Goal: Task Accomplishment & Management: Complete application form

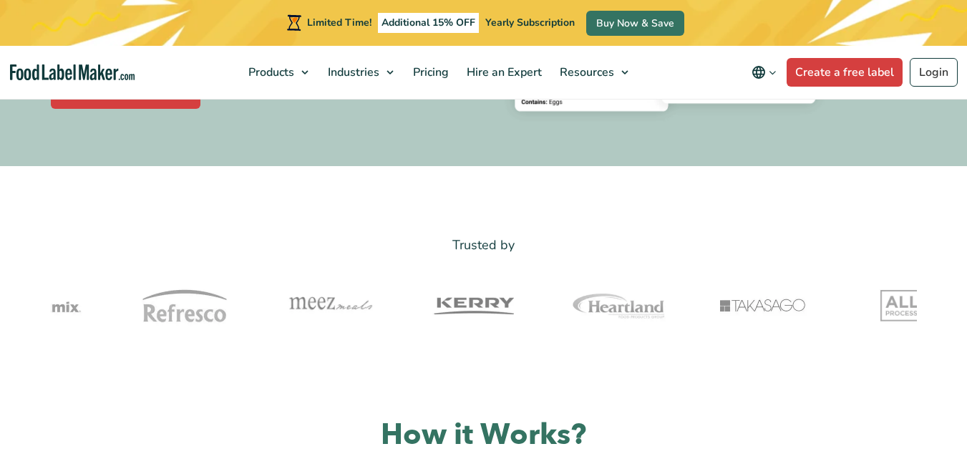
scroll to position [215, 0]
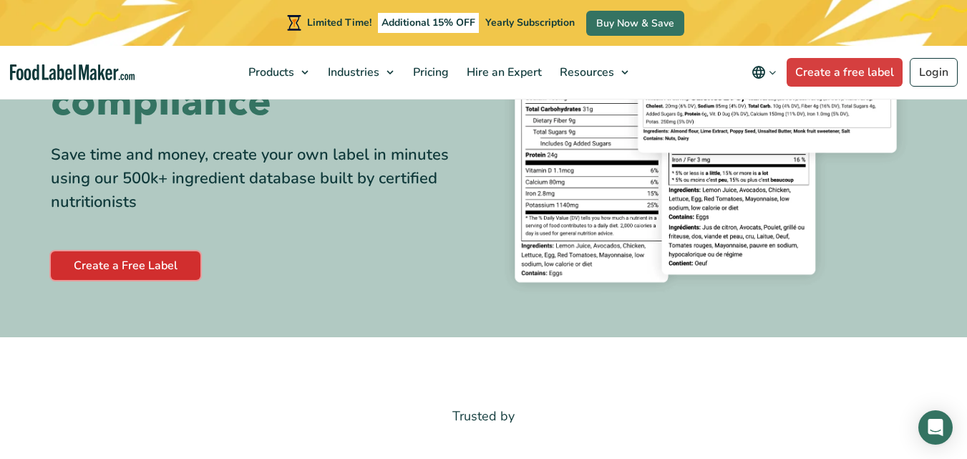
click at [152, 264] on link "Create a Free Label" at bounding box center [126, 265] width 150 height 29
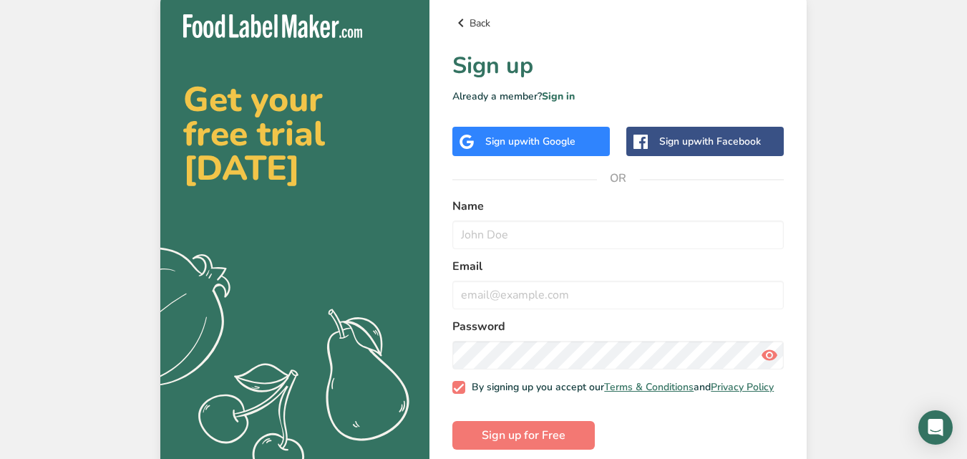
click at [482, 22] on link "Back" at bounding box center [617, 22] width 331 height 17
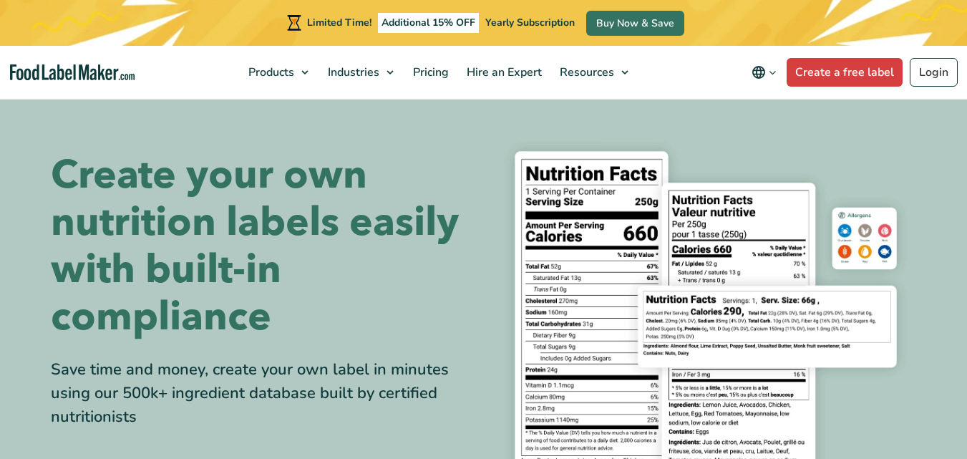
scroll to position [218, 0]
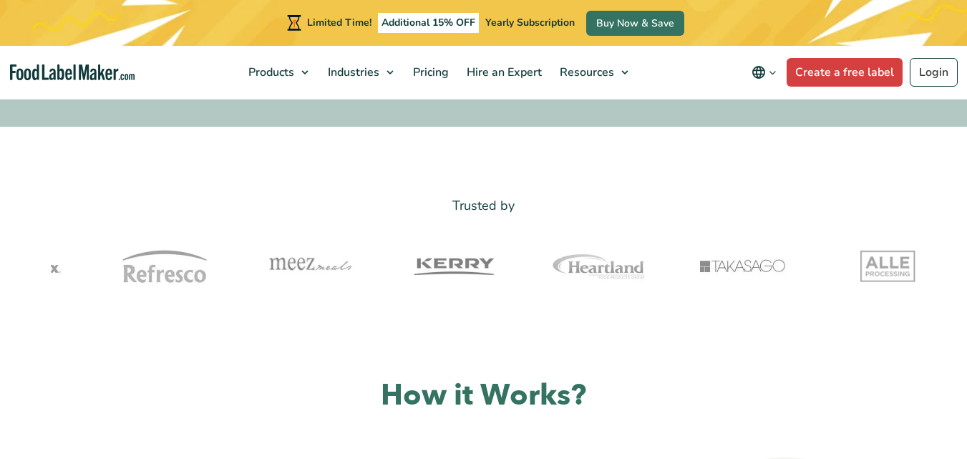
scroll to position [215, 0]
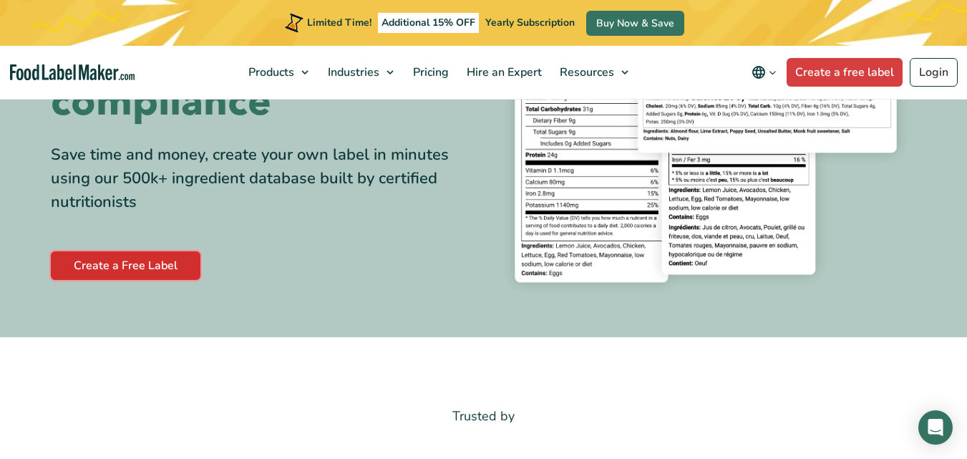
click at [162, 260] on link "Create a Free Label" at bounding box center [126, 265] width 150 height 29
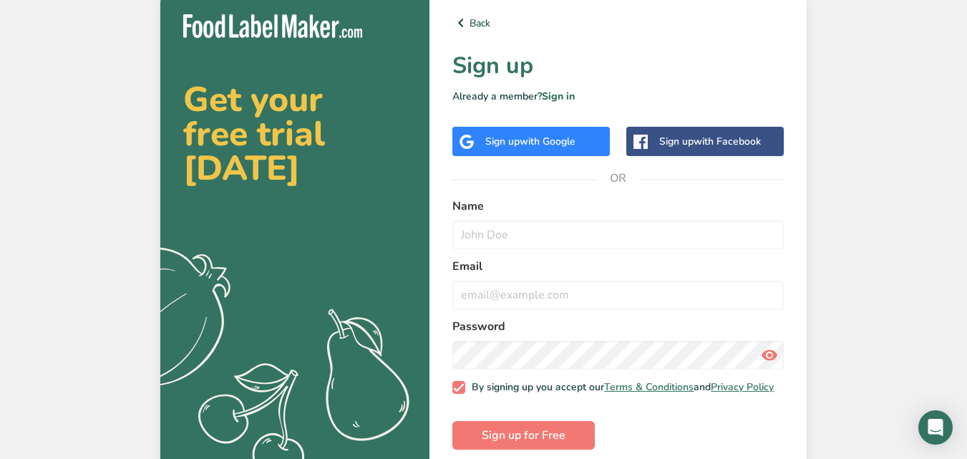
scroll to position [21, 0]
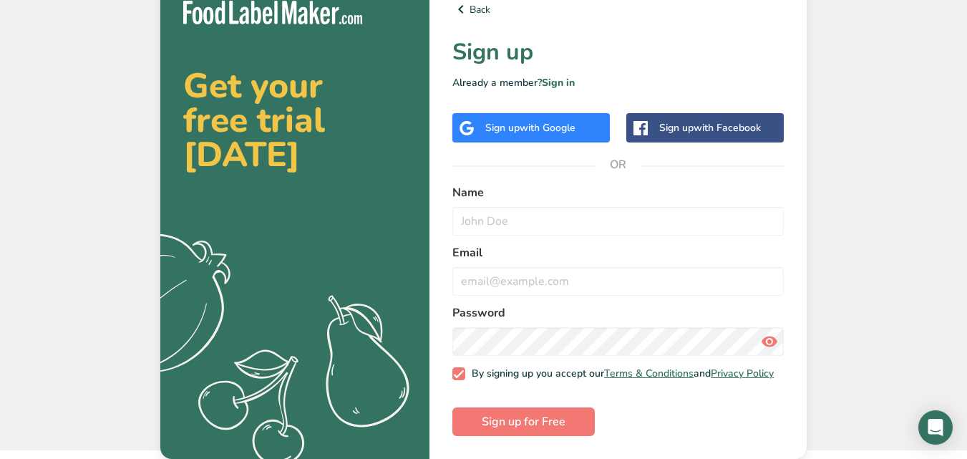
click at [538, 123] on span "with Google" at bounding box center [547, 128] width 56 height 14
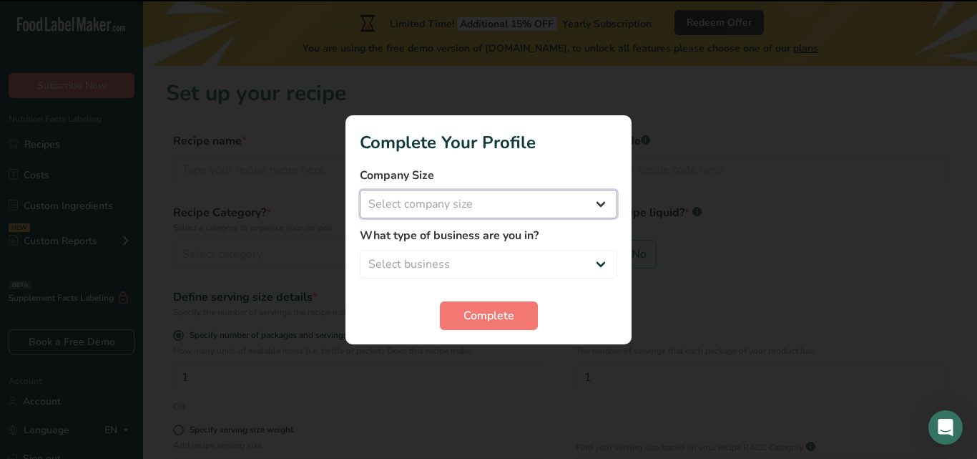
click at [607, 206] on select "Select company size Fewer than 10 Employees 10 to 50 Employees 51 to 500 Employ…" at bounding box center [489, 204] width 258 height 29
select select "1"
click at [360, 190] on select "Select company size Fewer than 10 Employees 10 to 50 Employees 51 to 500 Employ…" at bounding box center [489, 204] width 258 height 29
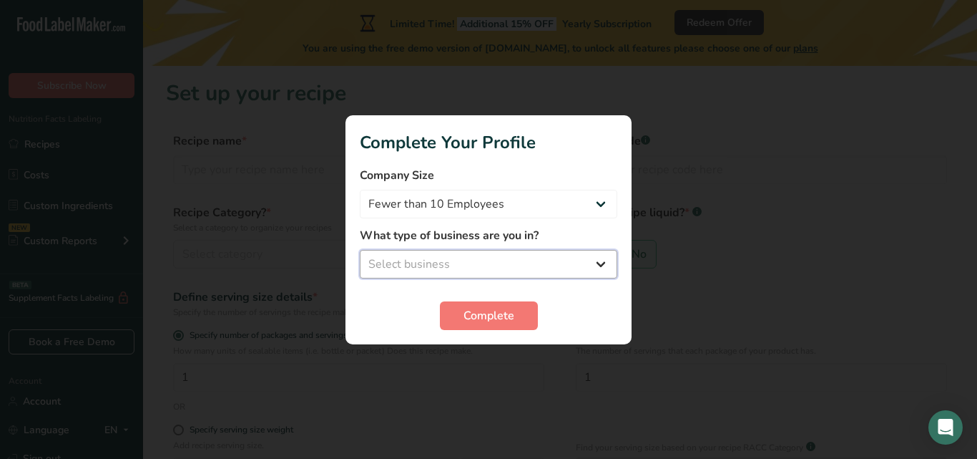
click at [601, 268] on select "Select business Packaged Food Manufacturer Restaurant & Cafe Bakery Meal Plans …" at bounding box center [489, 264] width 258 height 29
select select "2"
click at [360, 250] on select "Select business Packaged Food Manufacturer Restaurant & Cafe Bakery Meal Plans …" at bounding box center [489, 264] width 258 height 29
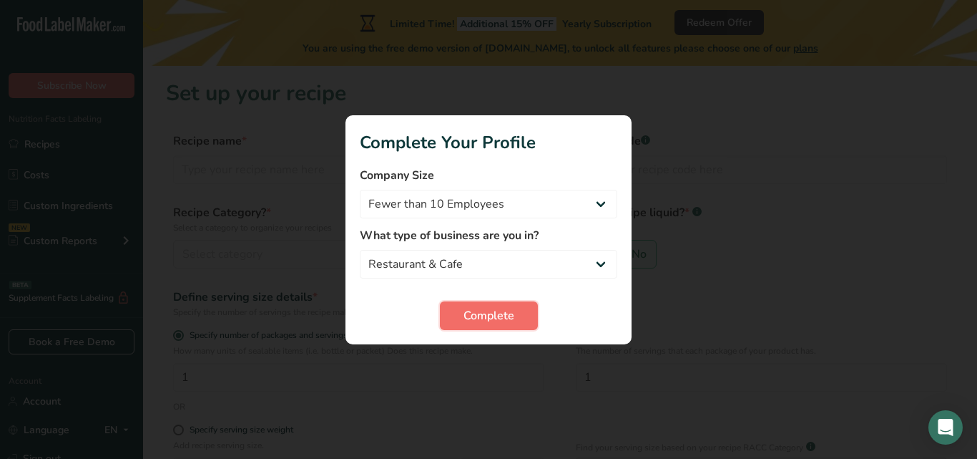
click at [476, 316] on span "Complete" at bounding box center [489, 315] width 51 height 17
